Goal: Task Accomplishment & Management: Manage account settings

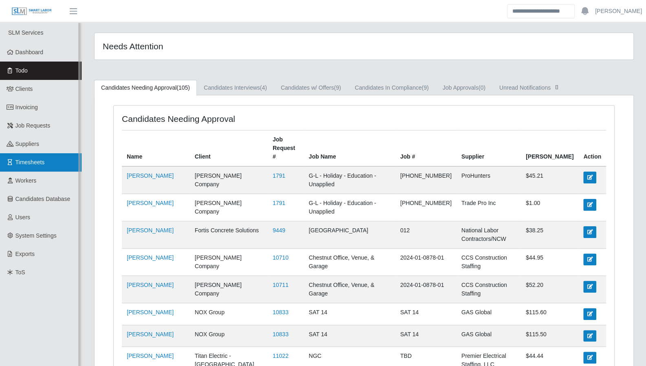
click at [28, 166] on link "Timesheets" at bounding box center [41, 162] width 82 height 18
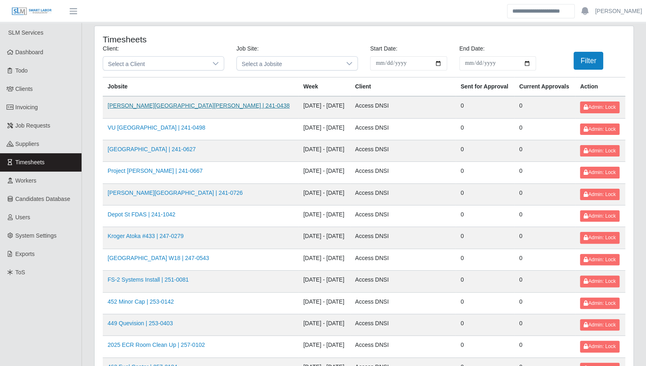
click at [146, 106] on link "VU Payne Hall | 241-0438" at bounding box center [199, 105] width 182 height 7
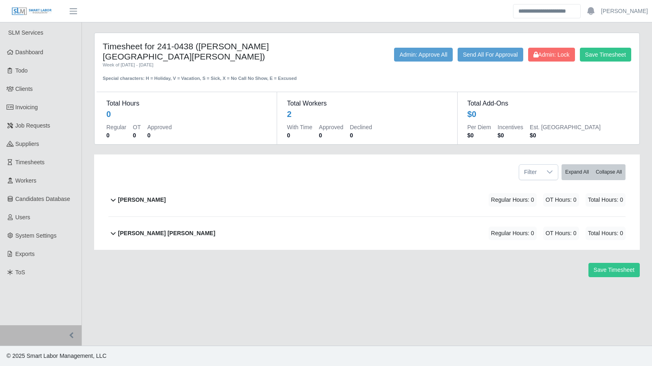
click at [112, 199] on icon at bounding box center [113, 200] width 5 height 3
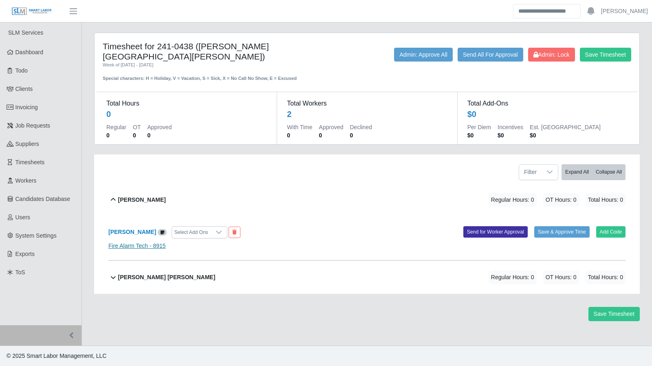
click at [133, 242] on link "Fire Alarm Tech - 8915" at bounding box center [136, 245] width 57 height 7
click at [161, 230] on icon at bounding box center [163, 232] width 4 height 4
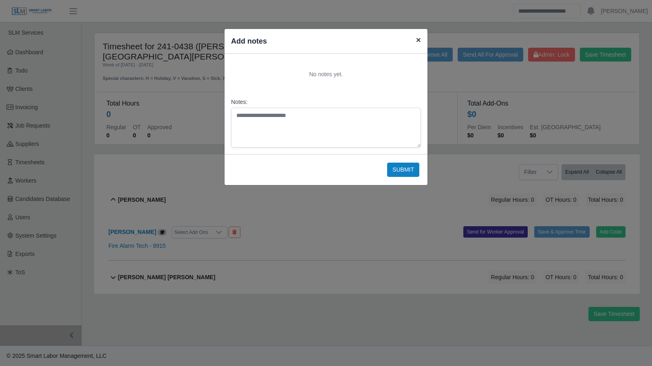
click at [418, 37] on span "×" at bounding box center [418, 39] width 5 height 9
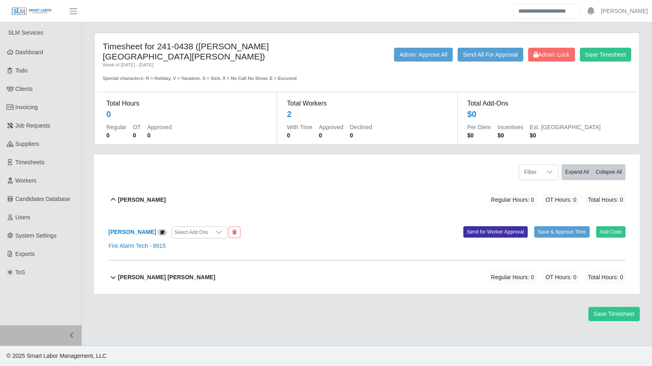
click at [161, 230] on icon at bounding box center [163, 232] width 4 height 4
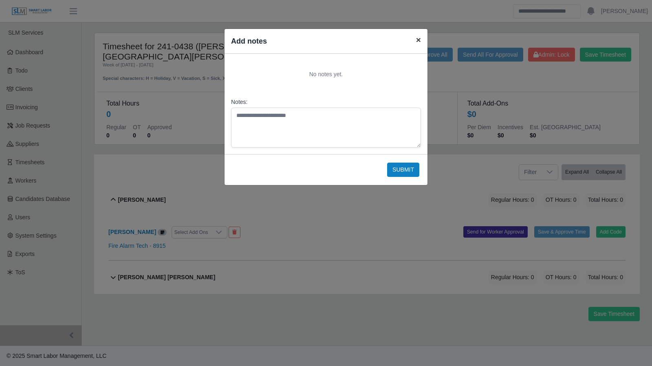
click at [416, 36] on span "×" at bounding box center [418, 39] width 5 height 9
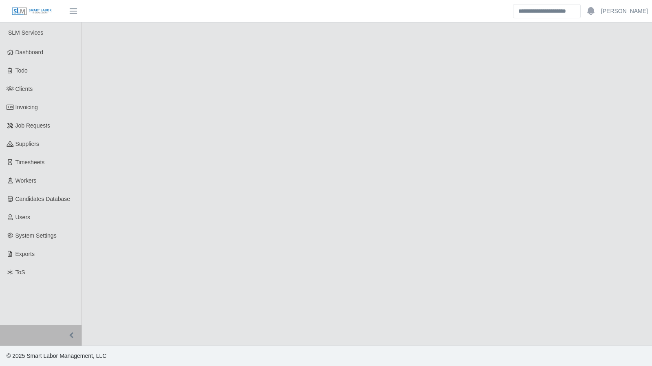
select select "******"
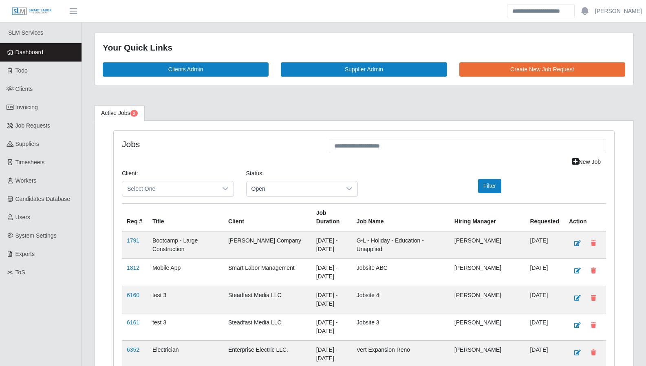
scroll to position [2100, 0]
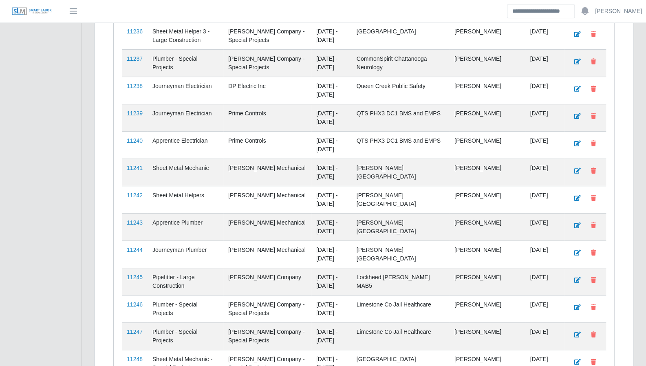
scroll to position [2209, 0]
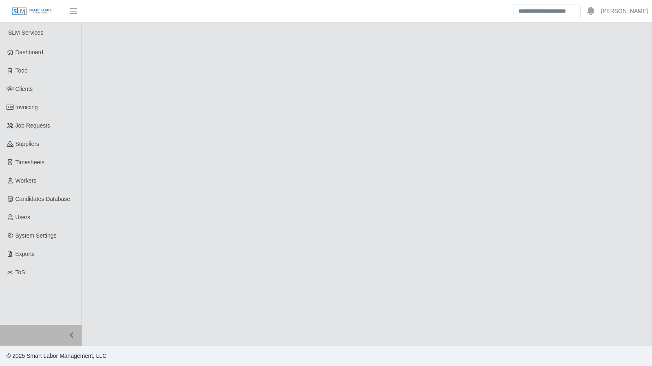
select select "****"
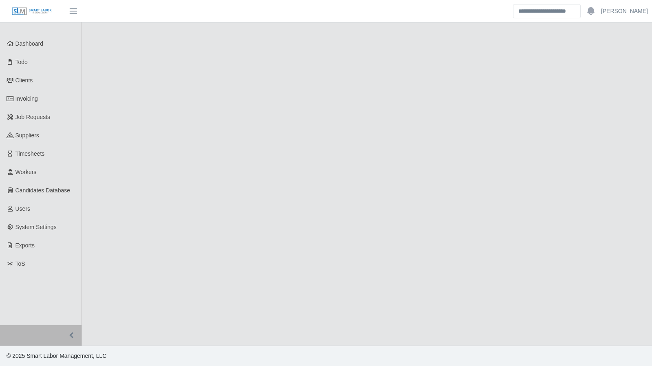
select select "****"
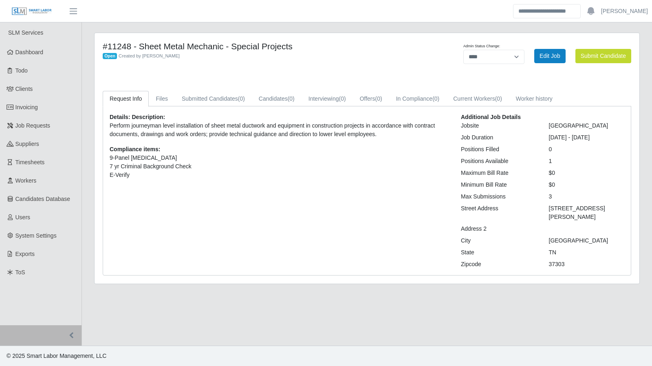
select select "****"
click at [48, 55] on link "Dashboard" at bounding box center [41, 52] width 82 height 18
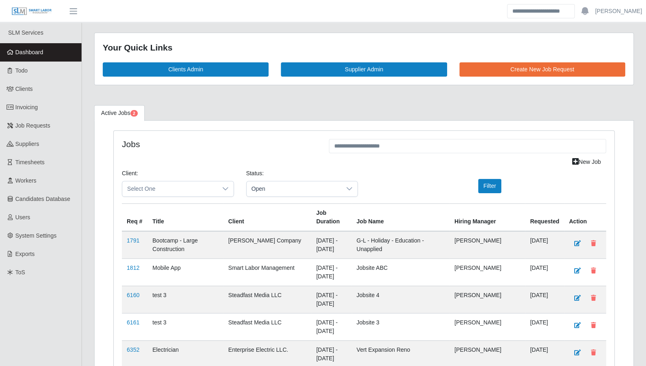
click at [44, 54] on link "Dashboard" at bounding box center [41, 52] width 82 height 18
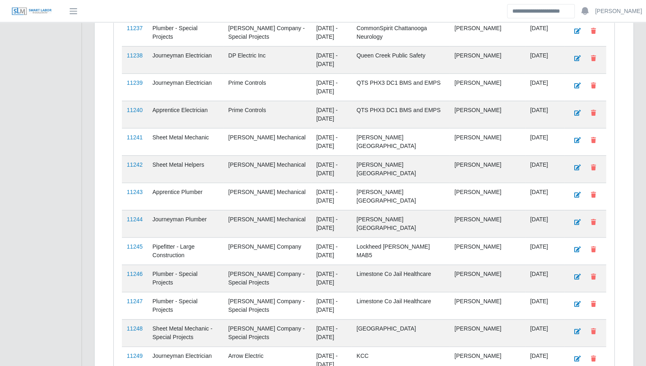
scroll to position [2236, 0]
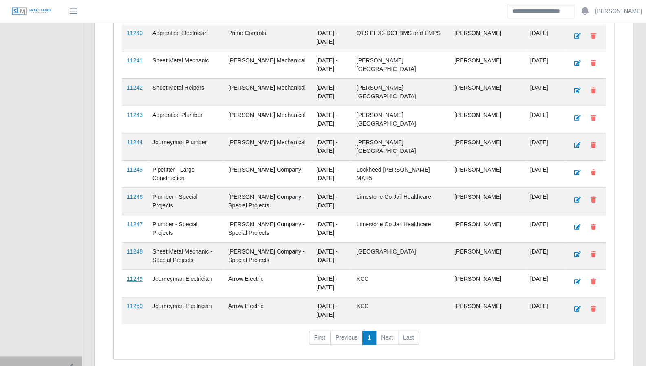
click at [138, 275] on link "11249" at bounding box center [135, 278] width 16 height 7
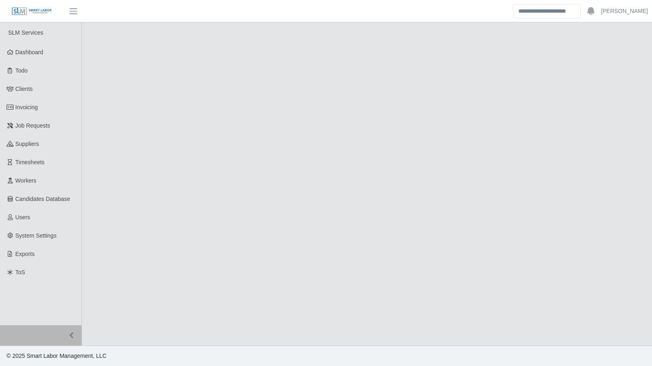
select select "****"
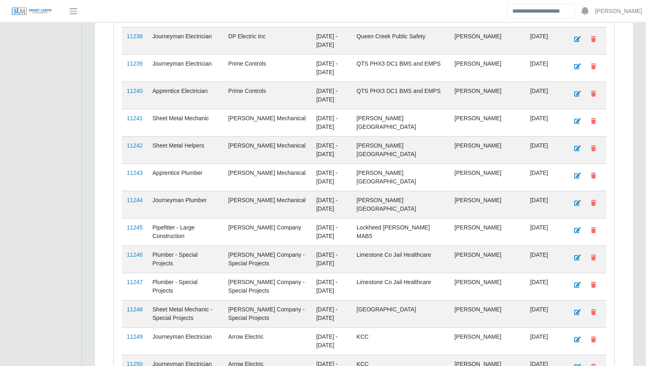
scroll to position [2236, 0]
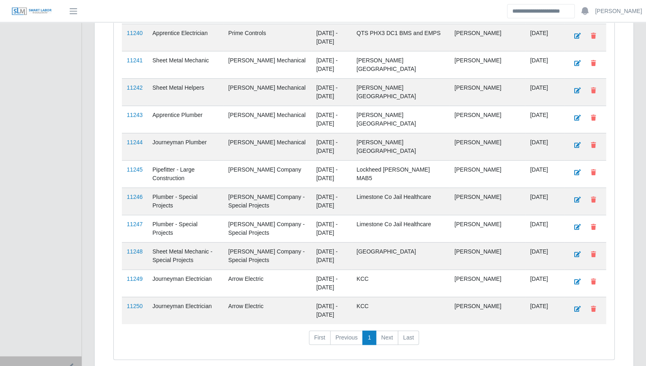
click at [132, 297] on td "11250" at bounding box center [135, 310] width 26 height 27
click at [134, 303] on link "11250" at bounding box center [135, 306] width 16 height 7
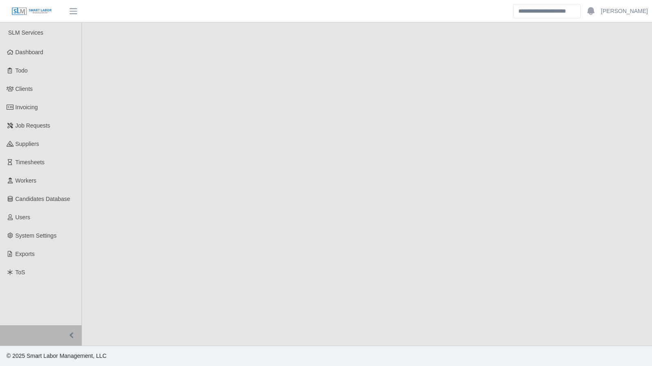
select select "****"
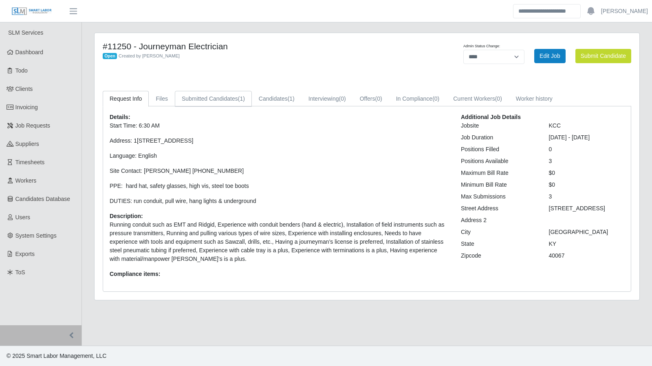
click at [238, 95] on span "(1)" at bounding box center [241, 98] width 7 height 7
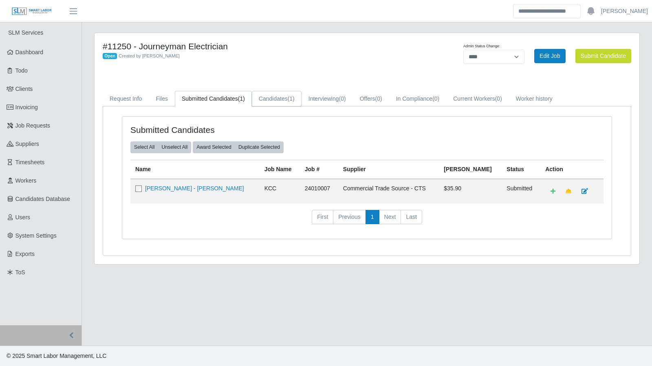
click at [261, 101] on link "Candidates (1)" at bounding box center [277, 99] width 50 height 16
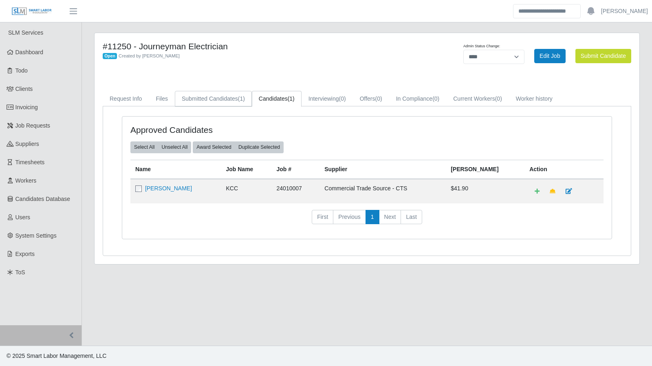
click at [238, 97] on span "(1)" at bounding box center [241, 98] width 7 height 7
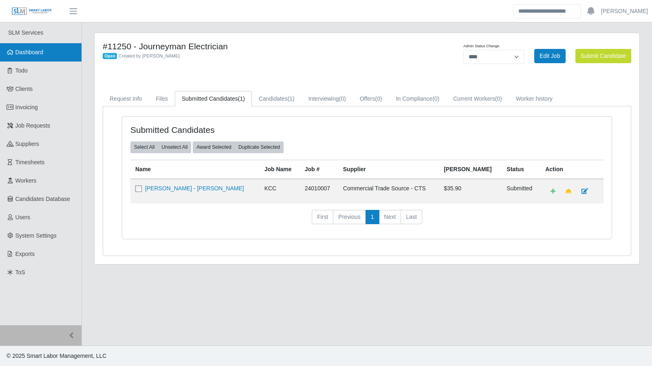
click at [49, 55] on link "Dashboard" at bounding box center [41, 52] width 82 height 18
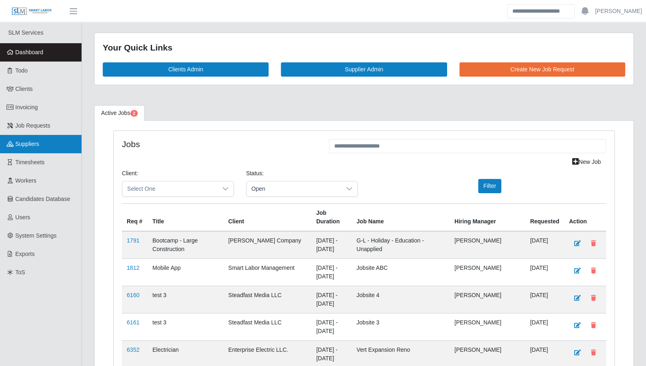
click at [29, 148] on link "Suppliers" at bounding box center [41, 144] width 82 height 18
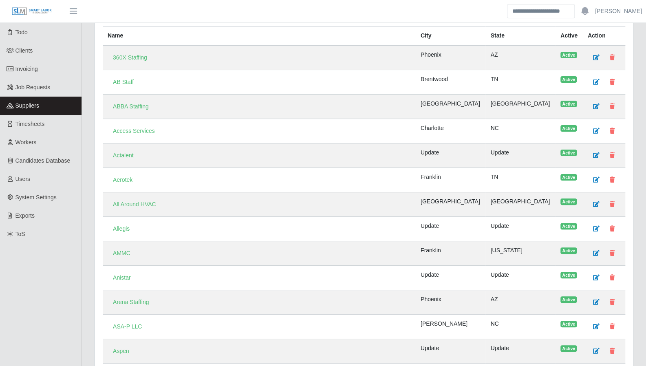
scroll to position [39, 0]
click at [140, 296] on link "Arena Staffing" at bounding box center [131, 302] width 46 height 14
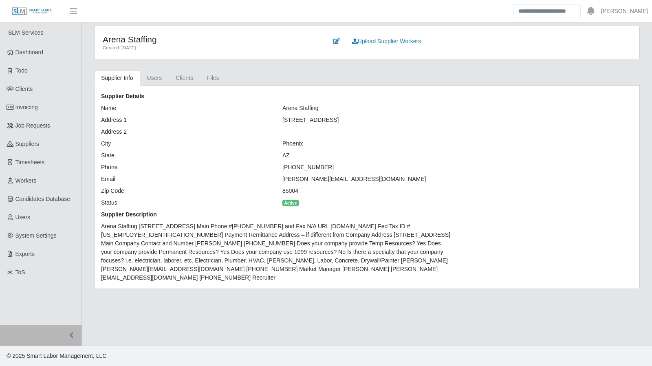
drag, startPoint x: 55, startPoint y: 59, endPoint x: 95, endPoint y: 75, distance: 43.0
click at [55, 59] on link "Dashboard" at bounding box center [41, 52] width 82 height 18
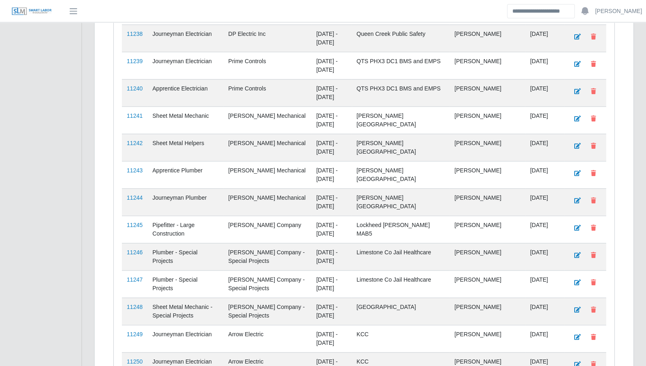
scroll to position [2236, 0]
